Goal: Information Seeking & Learning: Learn about a topic

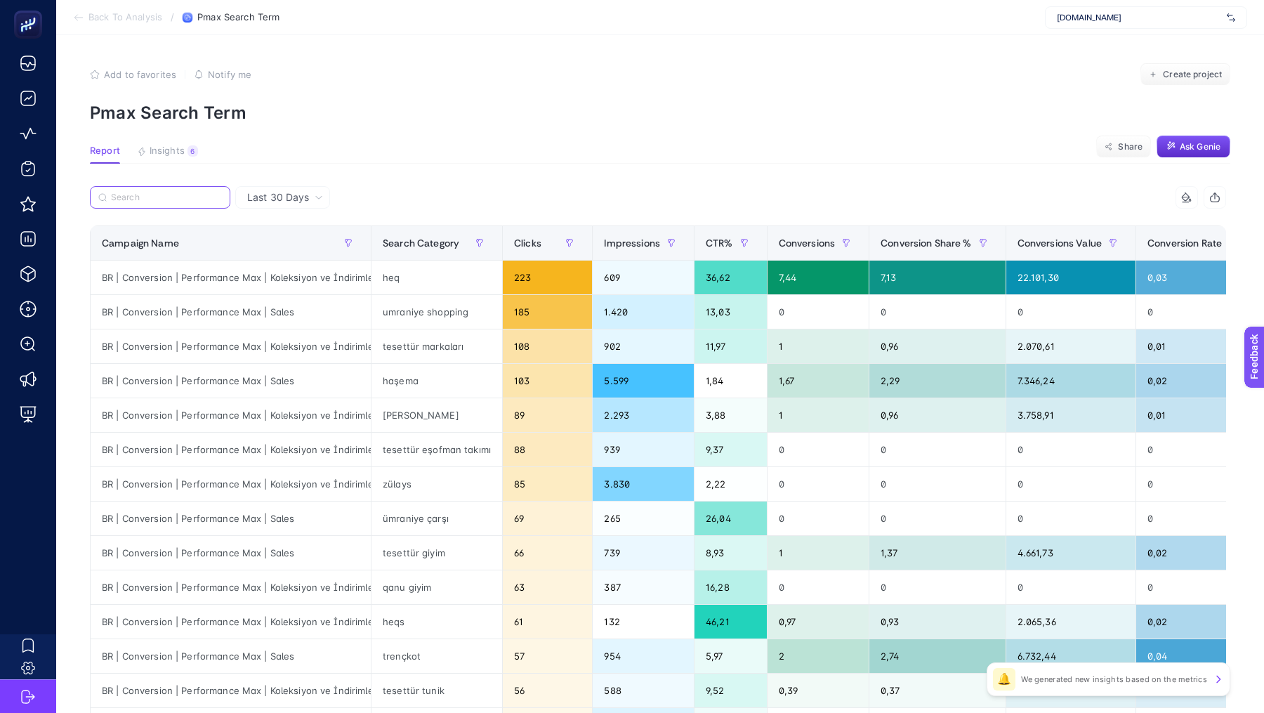
click at [144, 199] on input "Search" at bounding box center [166, 197] width 111 height 11
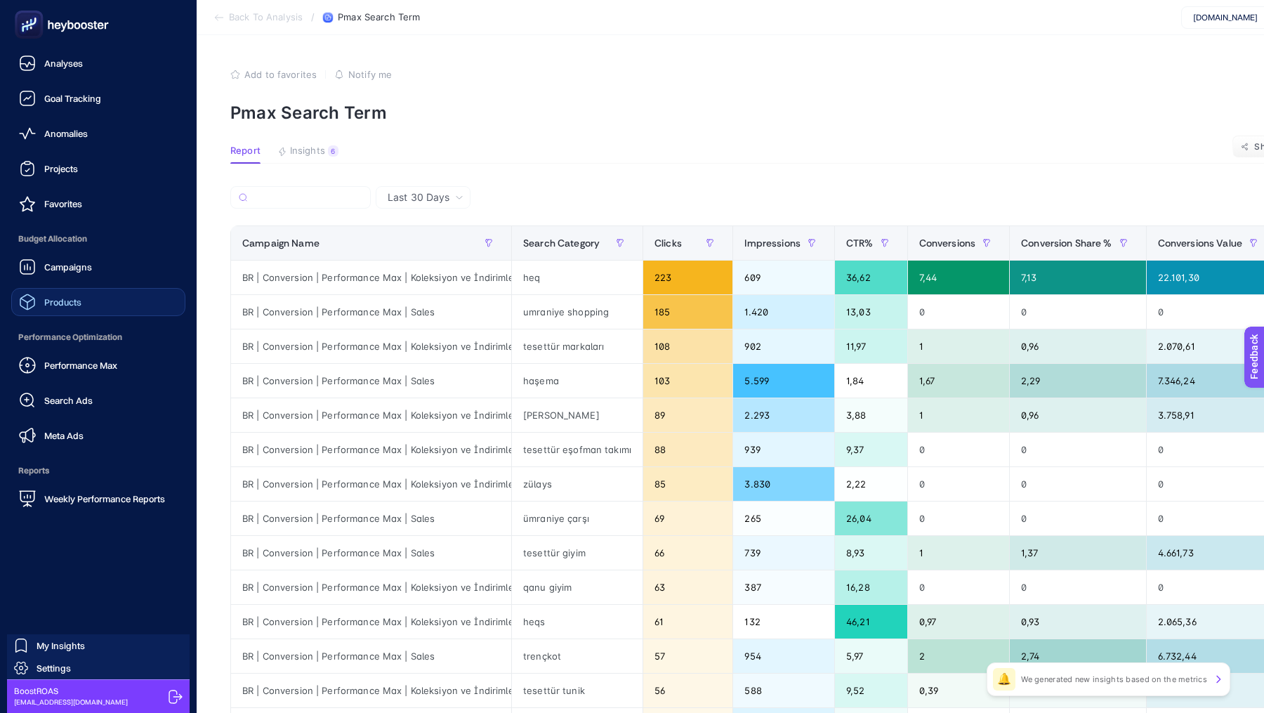
click at [65, 312] on link "Products" at bounding box center [98, 302] width 174 height 28
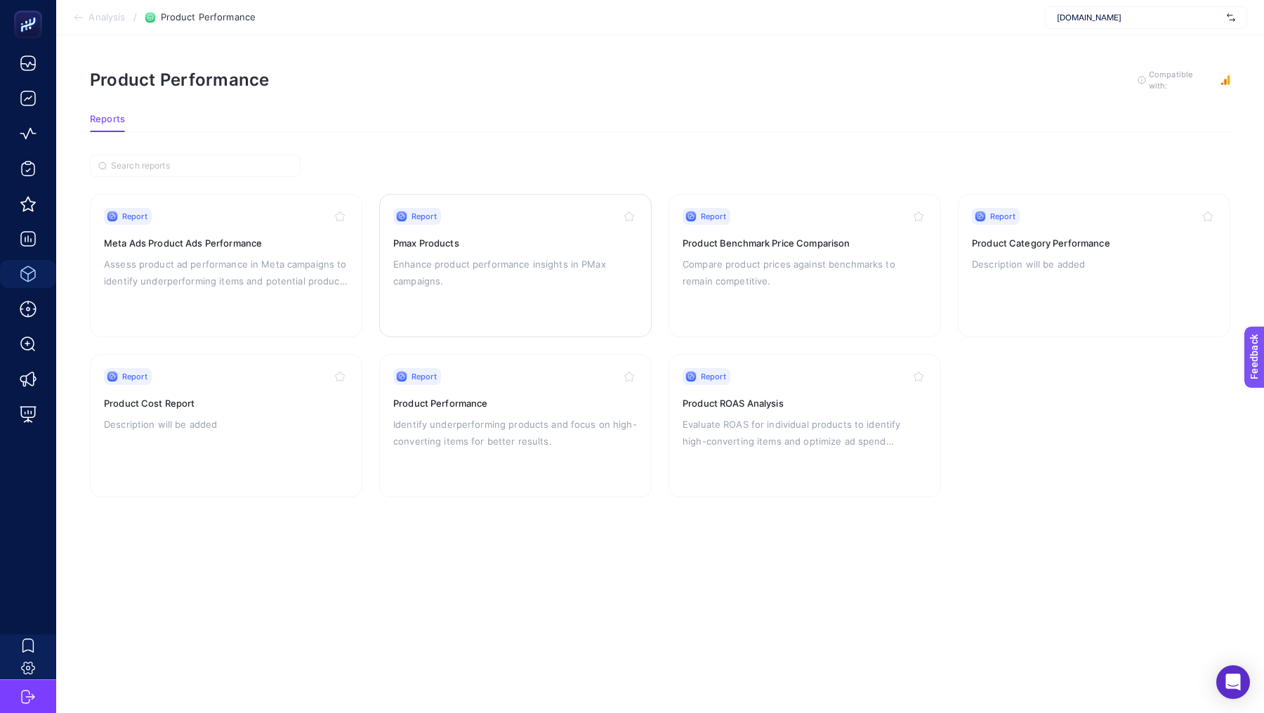
click at [530, 256] on p "Enhance product performance insights in PMax campaigns." at bounding box center [515, 273] width 244 height 34
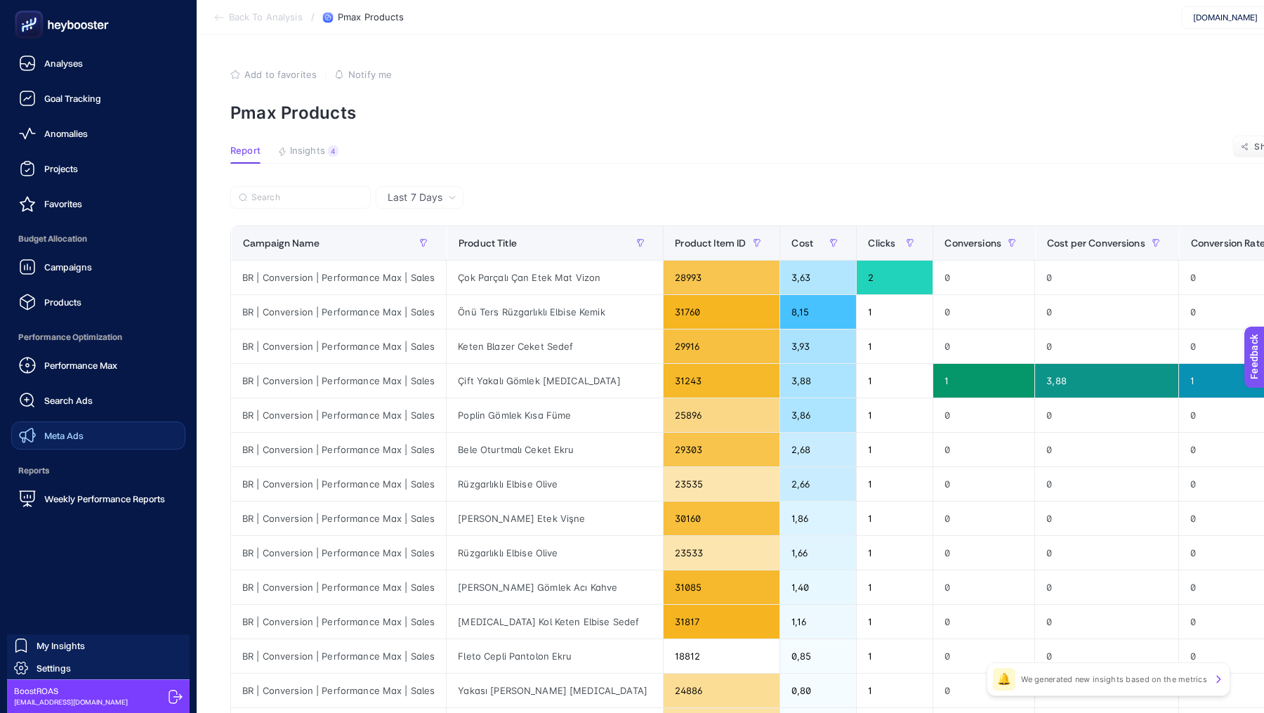
click at [72, 431] on span "Meta Ads" at bounding box center [63, 435] width 39 height 11
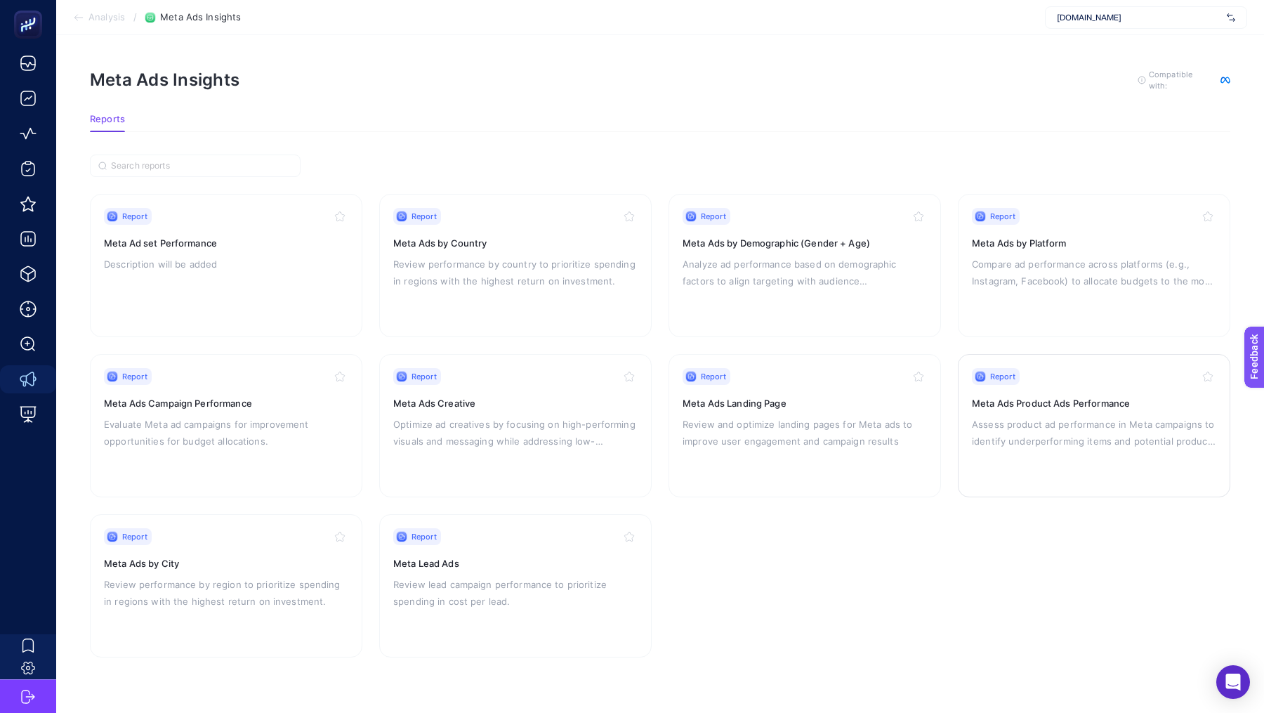
click at [1046, 404] on h3 "Meta Ads Product Ads Performance" at bounding box center [1094, 403] width 244 height 14
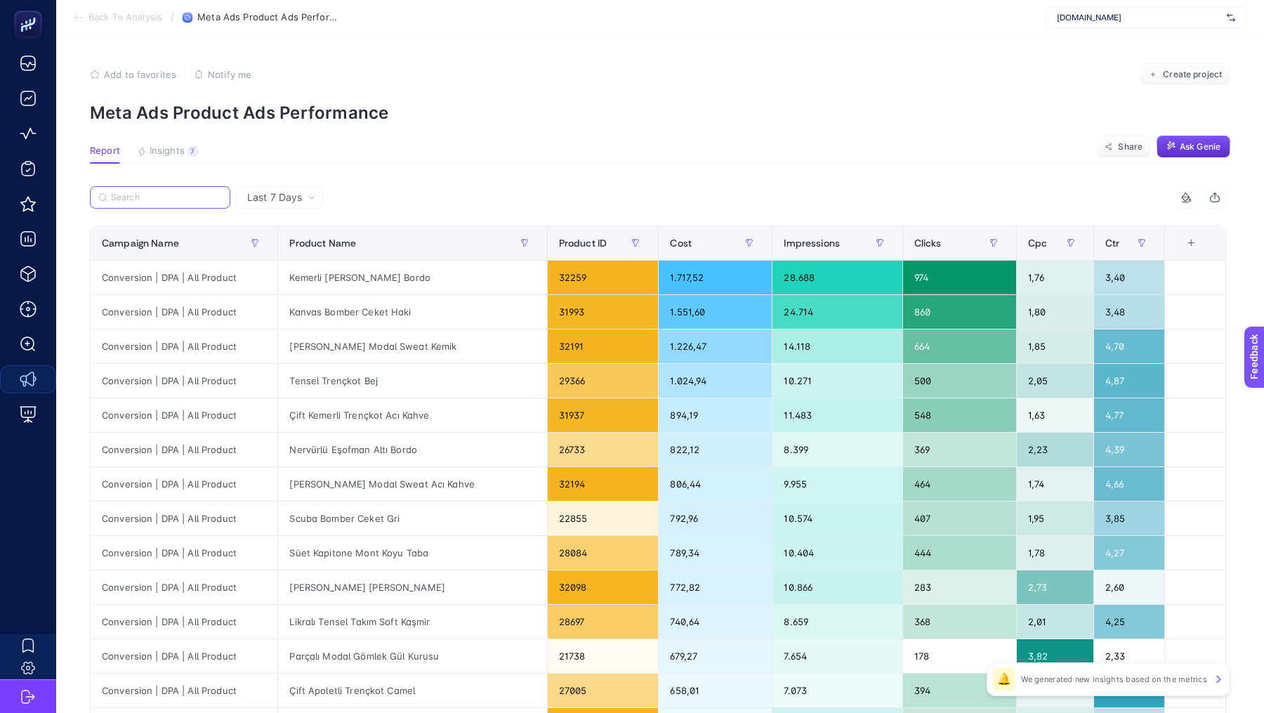
click at [177, 192] on input "Search" at bounding box center [166, 197] width 111 height 11
paste input "parçalı modal gömlek gül kurusu, uzun müslin gömlek acı kahve"
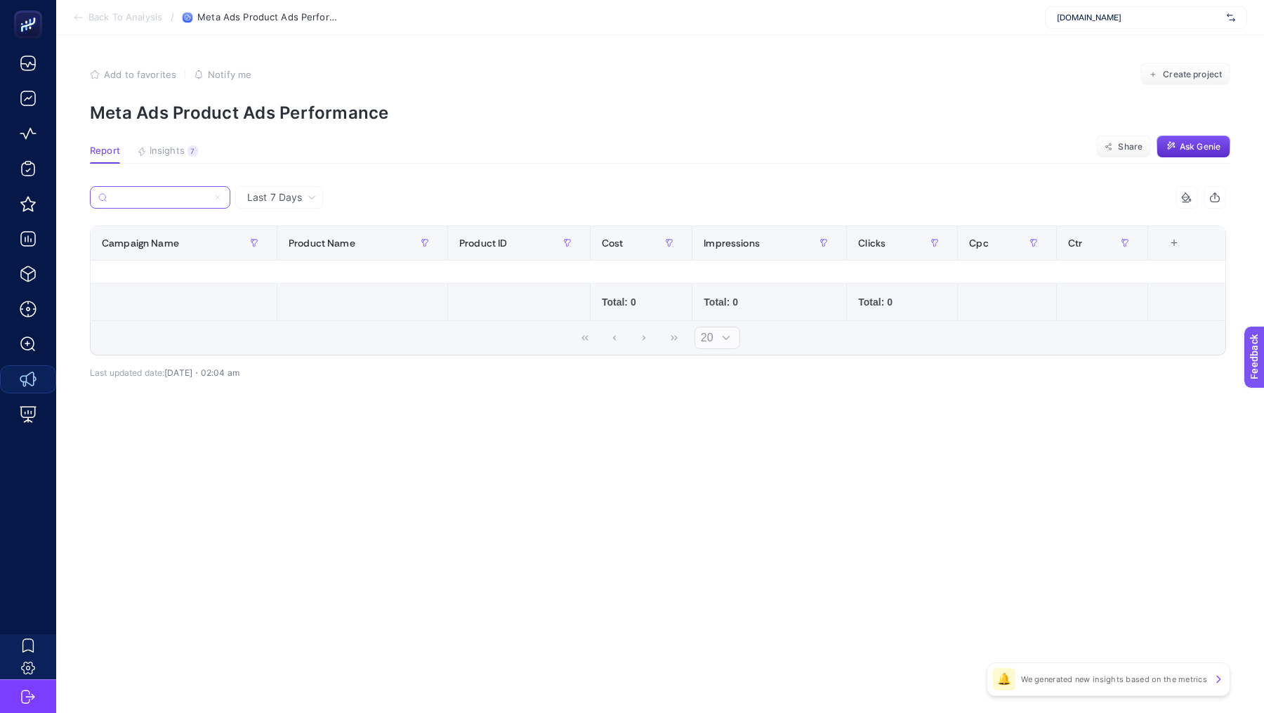
scroll to position [0, 100]
drag, startPoint x: 207, startPoint y: 197, endPoint x: 141, endPoint y: 201, distance: 66.2
click at [140, 201] on input "parçalı modal gömlek gül kurusu, uzun müslin gömlek acı kahve" at bounding box center [159, 197] width 95 height 11
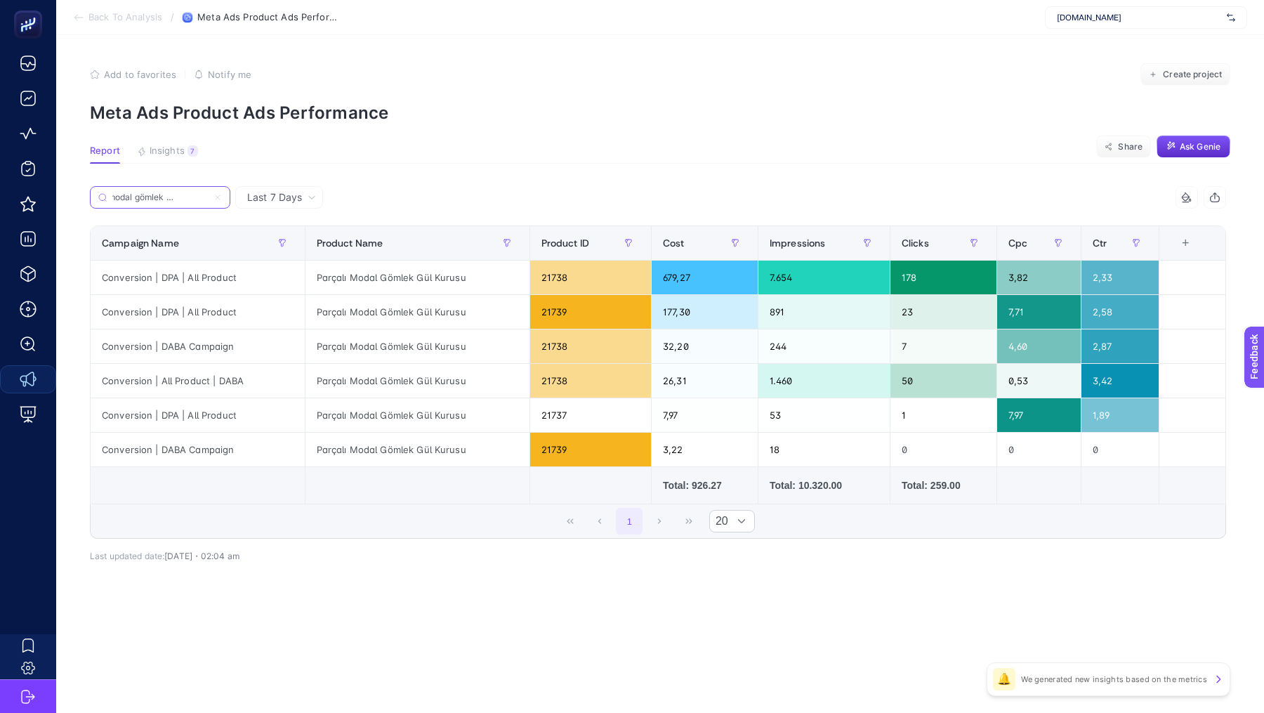
scroll to position [0, 34]
type input "parçalı modal gömlek gül kurusu"
click at [180, 199] on input "parçalı modal gömlek gül kurusu" at bounding box center [159, 197] width 95 height 11
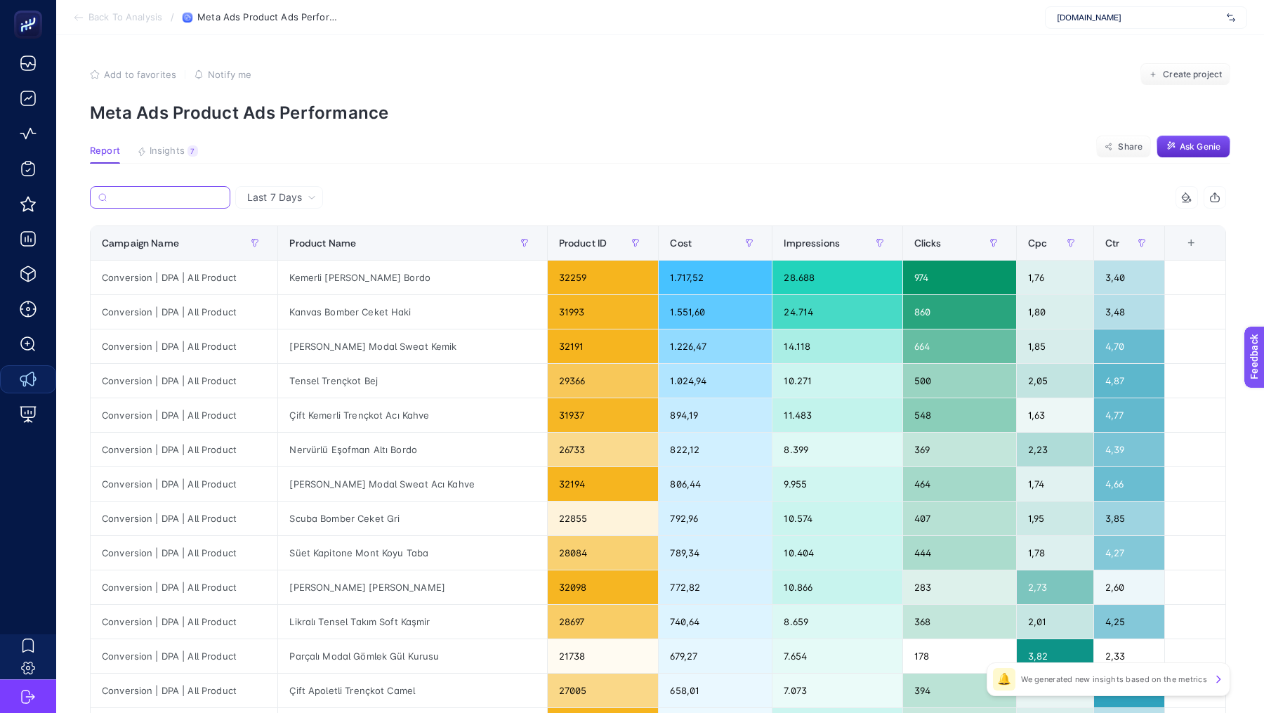
scroll to position [0, 0]
paste input ", uzun müslin gömlek acı kahve"
type input ", uzun müslin gömlek acı kahve"
paste input ", uzun müslin gömlek acı kahve"
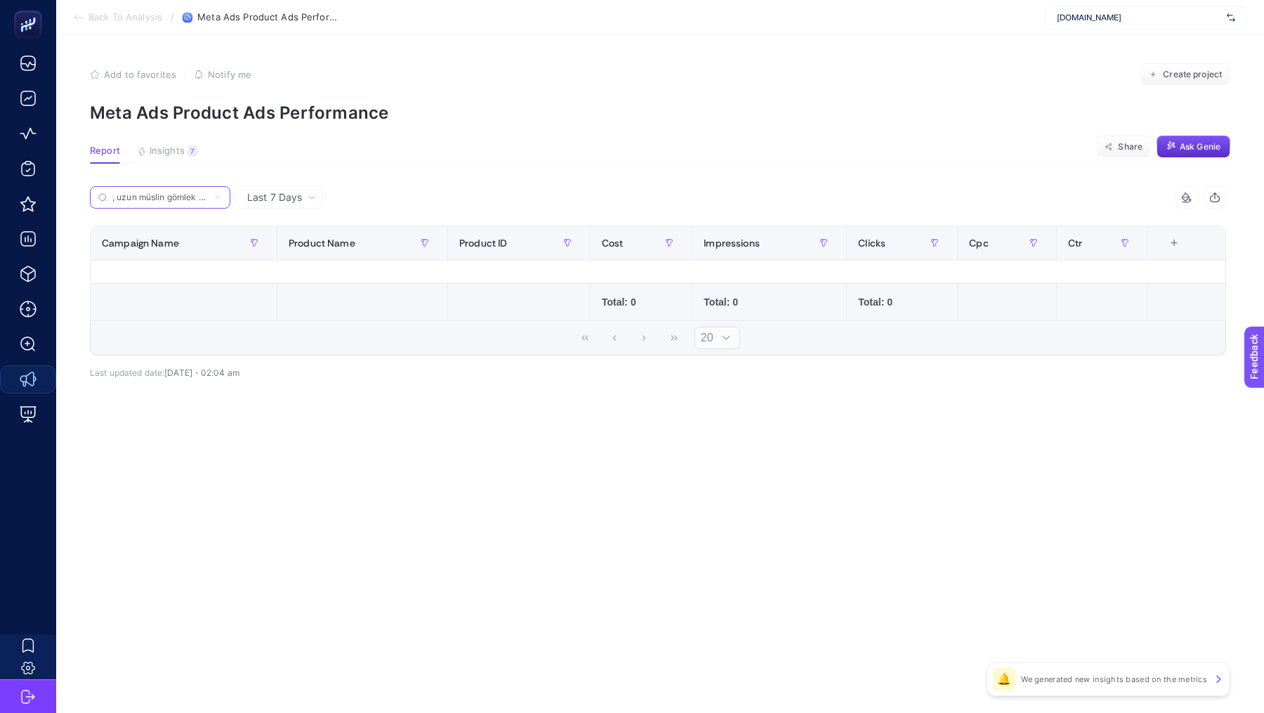
drag, startPoint x: 206, startPoint y: 199, endPoint x: 117, endPoint y: 199, distance: 88.5
click at [117, 199] on input ", uzun müslin gömlek acı kahve" at bounding box center [159, 197] width 95 height 11
drag, startPoint x: 117, startPoint y: 197, endPoint x: 245, endPoint y: 208, distance: 128.3
click at [245, 208] on div "Last 7 Days , uzun müslin gömlek acı kahve 6 items selected Campaign Name Produ…" at bounding box center [658, 290] width 1136 height 209
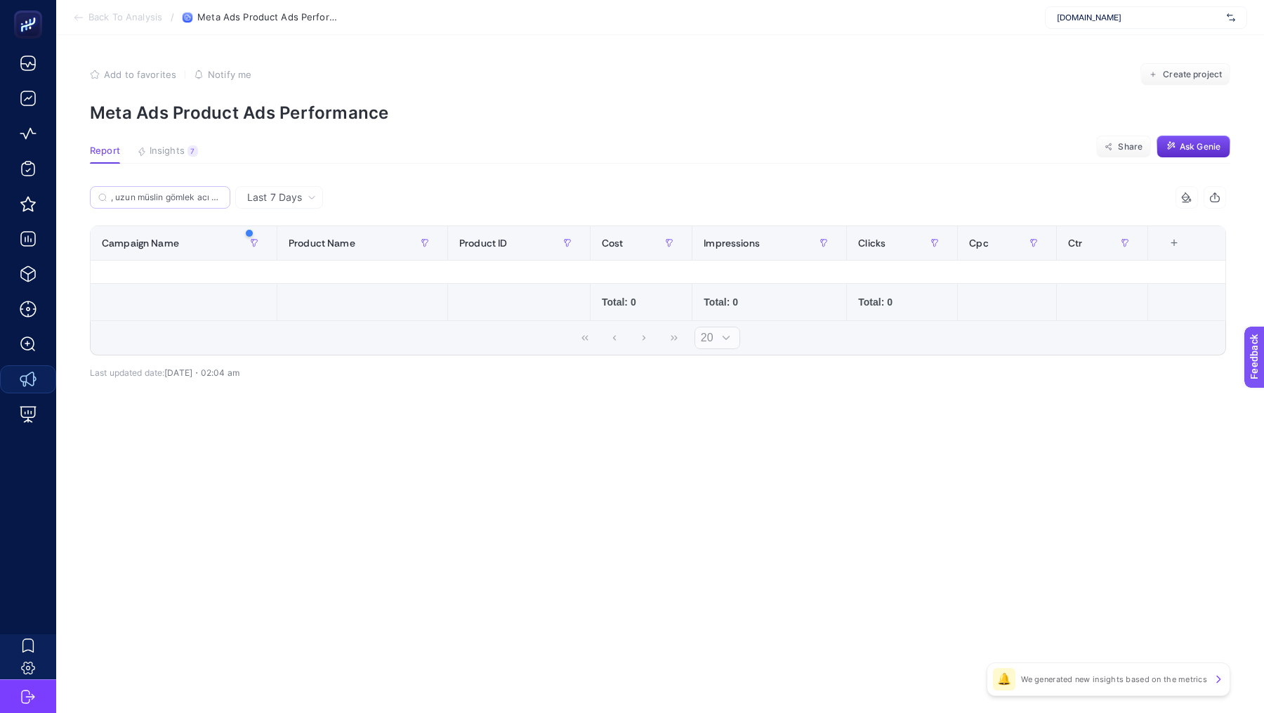
click at [177, 203] on label ", uzun müslin gömlek acı kahve" at bounding box center [160, 197] width 140 height 22
click at [177, 203] on input ", uzun müslin gömlek acı kahve" at bounding box center [166, 197] width 111 height 11
click at [177, 203] on label ", uzun müslin gömlek acı kahve" at bounding box center [160, 197] width 140 height 22
click at [177, 203] on input ", uzun müslin gömlek acı kahve" at bounding box center [159, 197] width 95 height 11
click at [177, 203] on label ", uzun müslin gömlek acı kahve" at bounding box center [160, 197] width 140 height 22
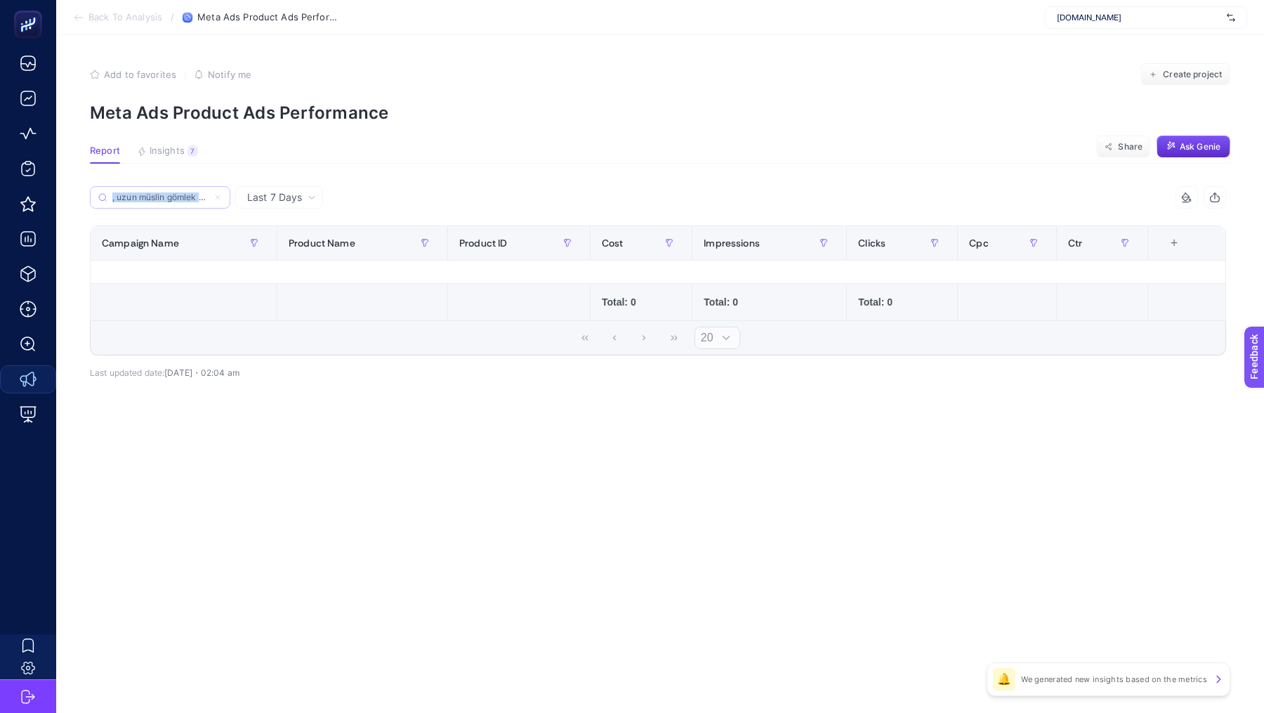
click at [177, 203] on input ", uzun müslin gömlek acı kahve" at bounding box center [159, 197] width 95 height 11
click at [170, 198] on input ", uzun müslin gömlek acı kahve" at bounding box center [159, 197] width 95 height 11
click at [157, 193] on input ", uzun müslin gömlek acı kahve" at bounding box center [159, 197] width 95 height 11
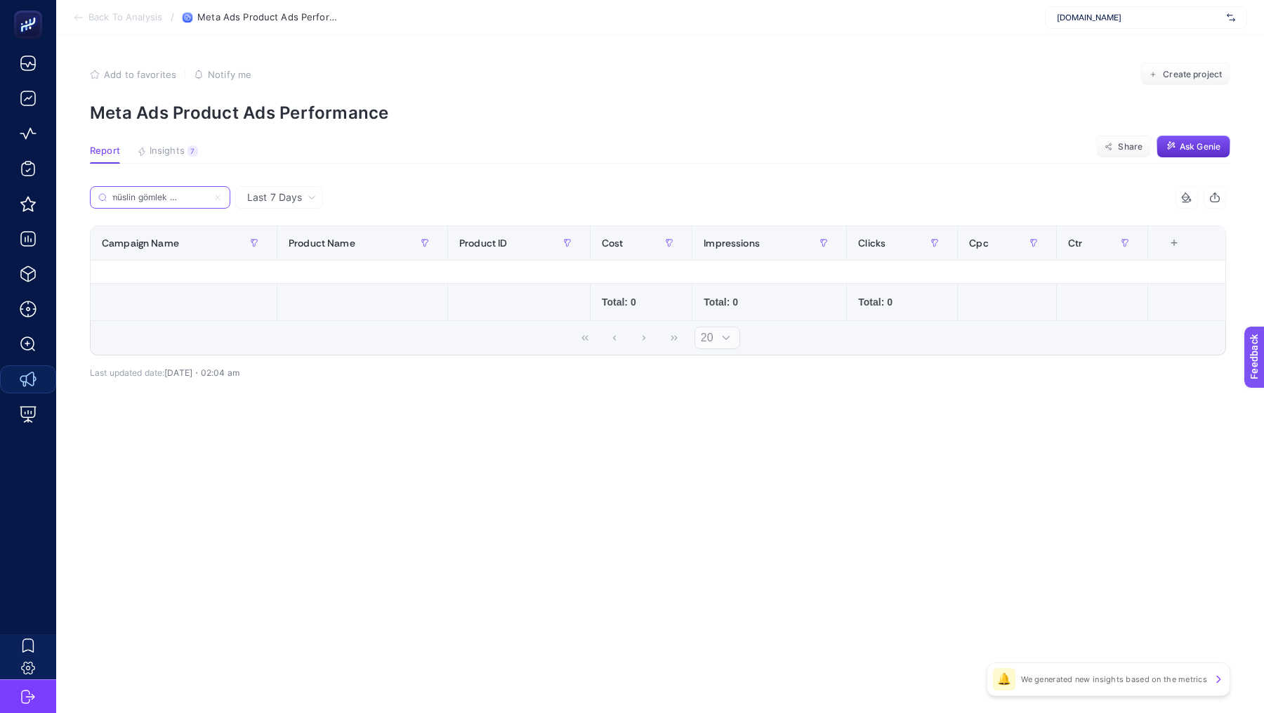
drag, startPoint x: 117, startPoint y: 197, endPoint x: 223, endPoint y: 235, distance: 112.8
click at [223, 235] on div ", uzun müslin gömlek acı kahve 6 items selected Campaign Name Product Name Prod…" at bounding box center [658, 270] width 1136 height 169
type input ","
